Goal: Information Seeking & Learning: Learn about a topic

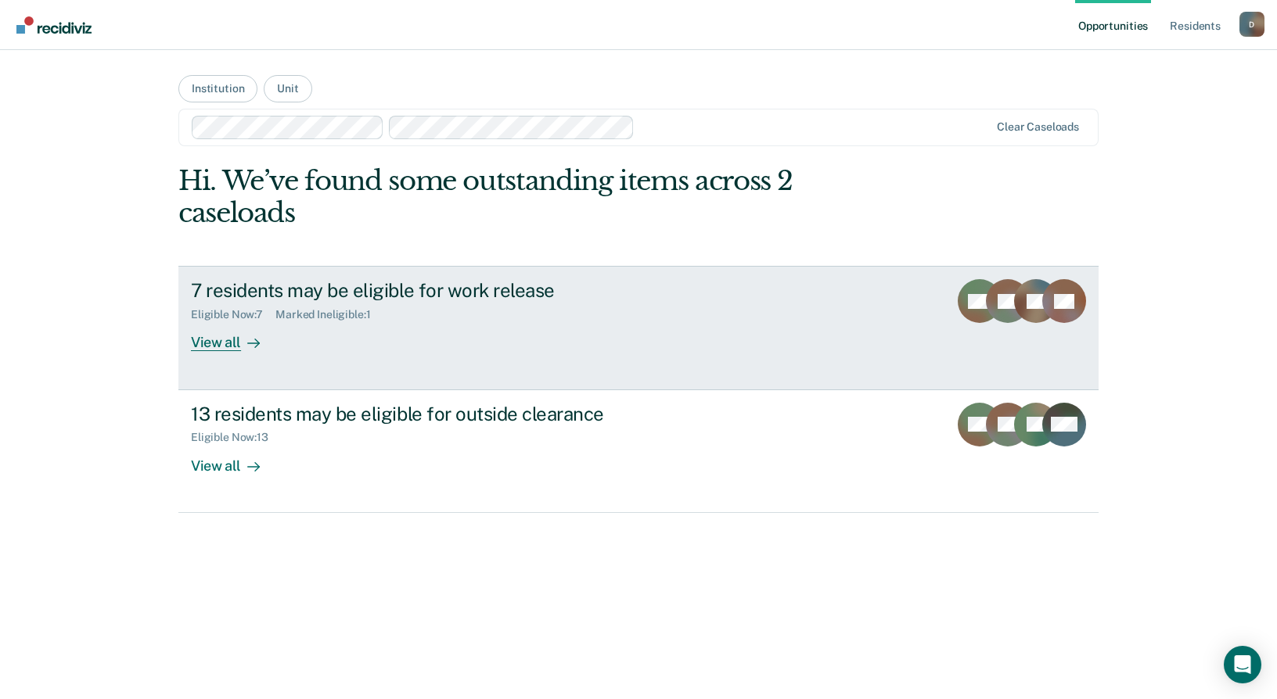
click at [390, 301] on div "7 residents may be eligible for work release" at bounding box center [465, 290] width 549 height 23
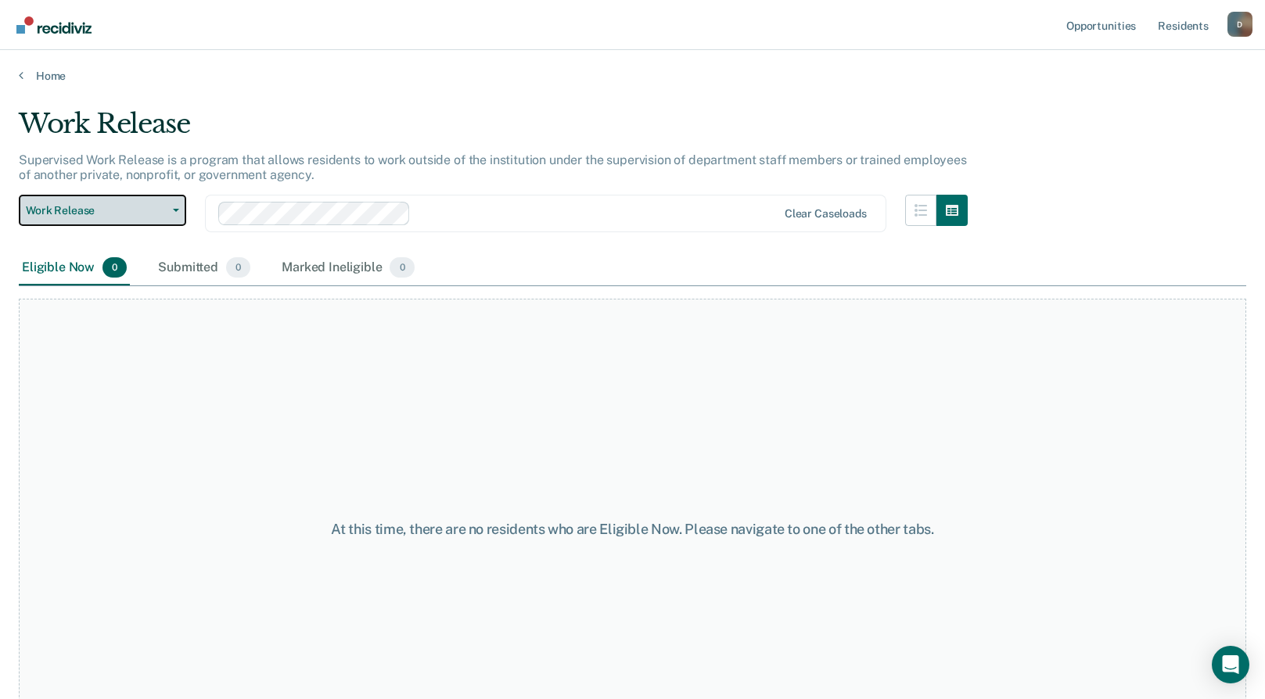
click at [164, 215] on span "Work Release" at bounding box center [96, 210] width 141 height 13
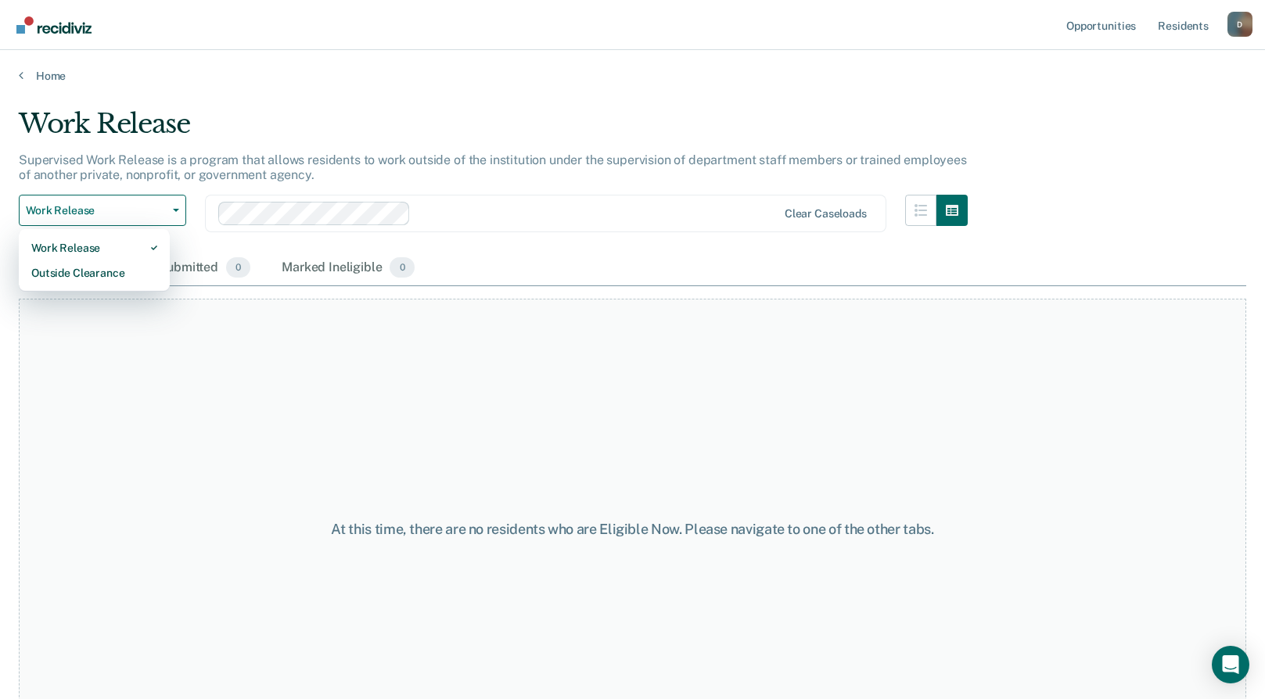
click at [679, 198] on div "Clear caseloads" at bounding box center [545, 214] width 681 height 38
click at [1192, 48] on link "Resident s" at bounding box center [1183, 25] width 57 height 50
